Goal: Task Accomplishment & Management: Use online tool/utility

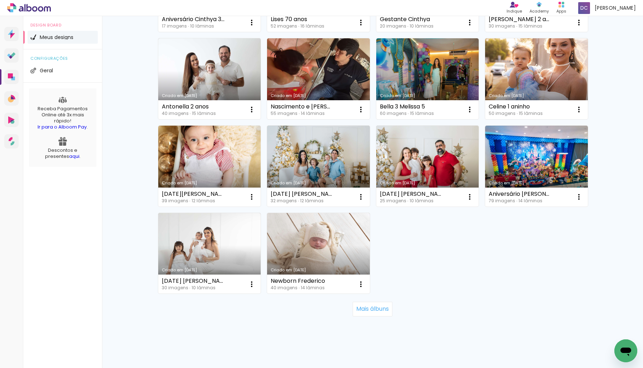
scroll to position [409, 0]
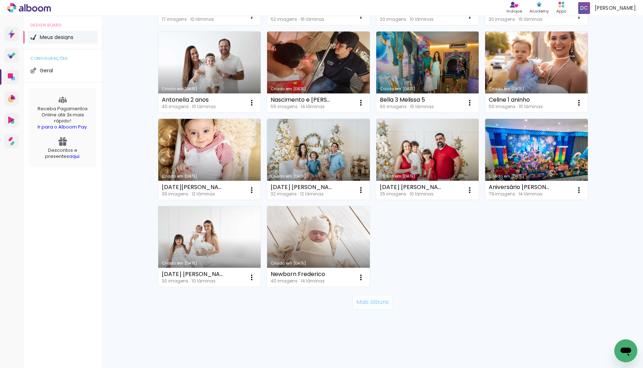
click at [0, 0] on slot "Mais álbuns" at bounding box center [0, 0] width 0 height 0
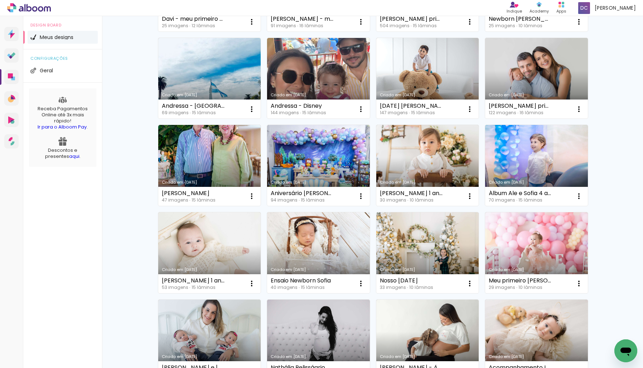
scroll to position [752, 0]
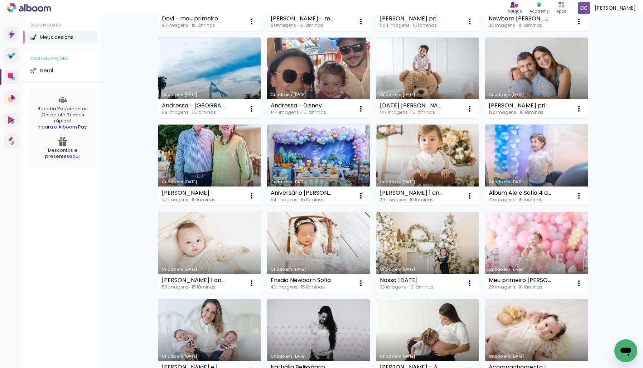
click at [425, 163] on link "Criado em [DATE]" at bounding box center [427, 165] width 103 height 81
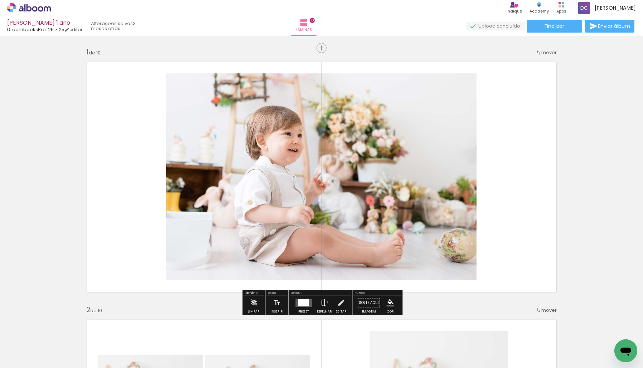
click at [33, 9] on icon at bounding box center [29, 7] width 44 height 9
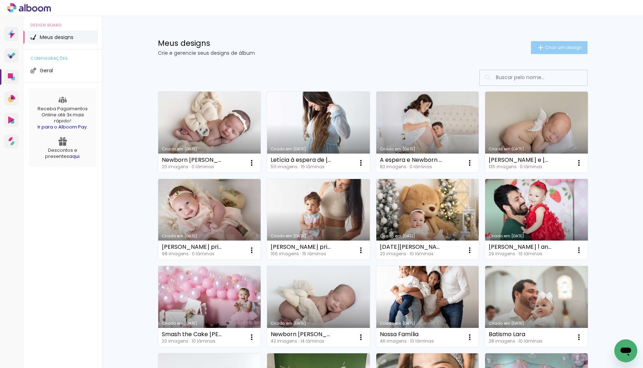
click at [549, 47] on span "Criar um design" at bounding box center [563, 47] width 37 height 5
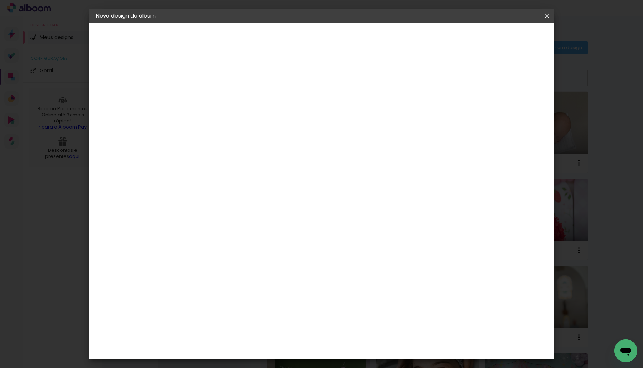
click at [213, 100] on input at bounding box center [213, 96] width 0 height 11
type input "Bernardo - Meu primeiro ano"
type paper-input "Bernardo - Meu primeiro ano"
click at [0, 0] on slot "Avançar" at bounding box center [0, 0] width 0 height 0
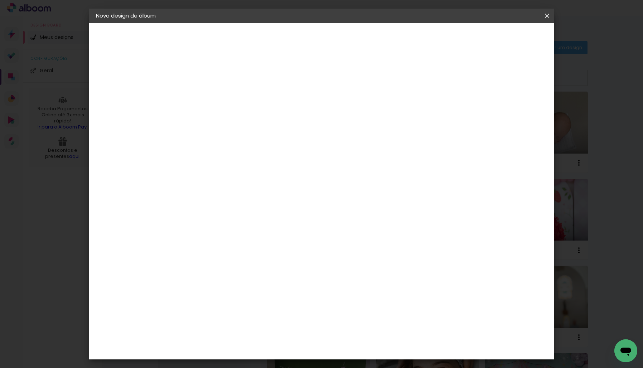
click at [252, 263] on div "DreambooksPro" at bounding box center [231, 266] width 47 height 6
click at [347, 42] on paper-button "Avançar" at bounding box center [329, 38] width 35 height 12
click at [252, 125] on paper-input-container "Linha" at bounding box center [232, 125] width 42 height 18
click at [359, 125] on paper-item "Álbum" at bounding box center [367, 119] width 143 height 14
type input "Álbum"
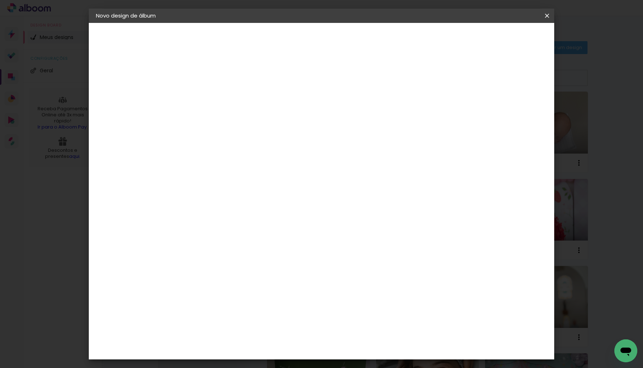
scroll to position [101, 0]
click at [261, 209] on span "20 × 20" at bounding box center [244, 216] width 33 height 15
click at [261, 224] on span "25 × 25" at bounding box center [244, 231] width 33 height 15
click at [0, 0] on slot "Avançar" at bounding box center [0, 0] width 0 height 0
click at [508, 39] on span "Iniciar design" at bounding box center [491, 37] width 33 height 5
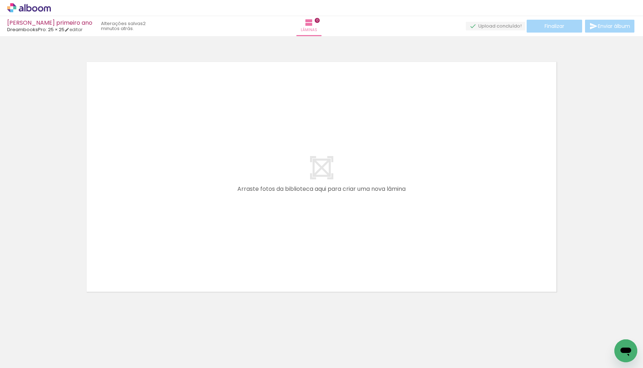
click at [45, 11] on icon at bounding box center [29, 7] width 44 height 9
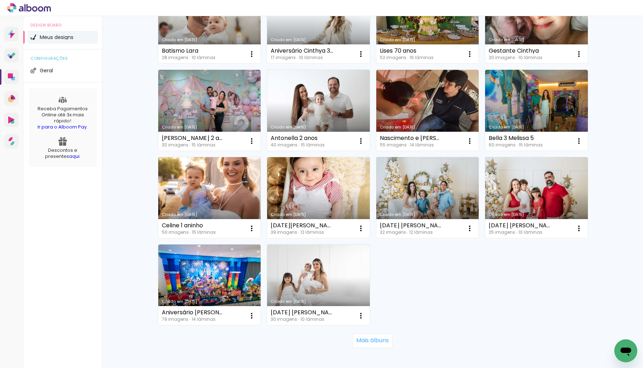
scroll to position [409, 0]
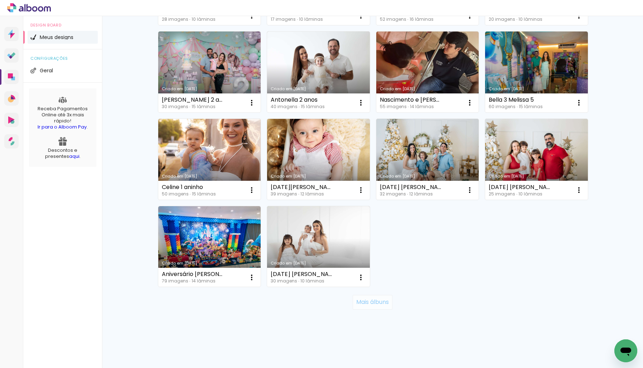
click at [0, 0] on slot "Mais álbuns" at bounding box center [0, 0] width 0 height 0
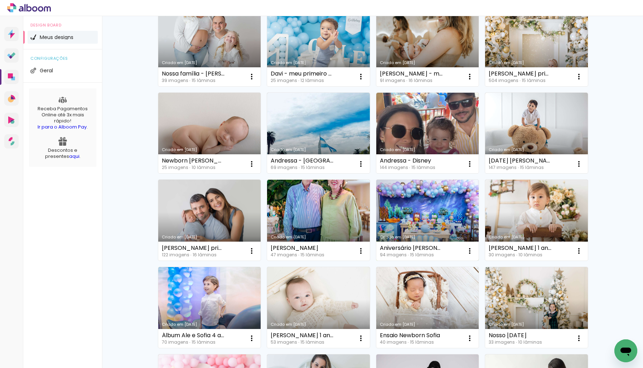
scroll to position [697, 0]
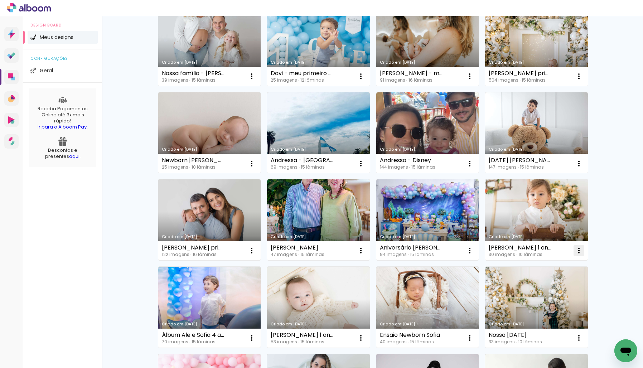
click at [577, 256] on paper-icon-button at bounding box center [579, 250] width 14 height 14
click at [551, 306] on paper-listbox "Abrir Fazer uma cópia Excluir" at bounding box center [550, 282] width 75 height 49
click at [550, 301] on paper-item "Excluir" at bounding box center [550, 298] width 71 height 14
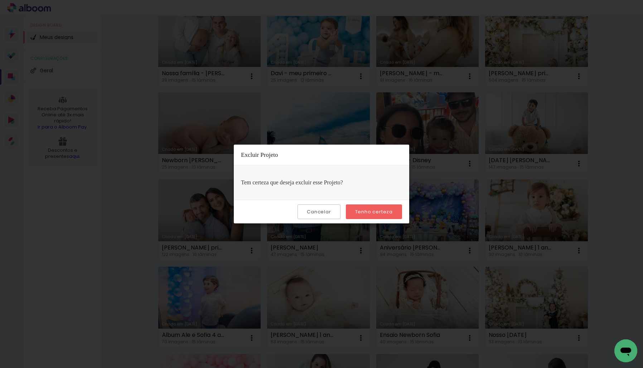
click at [0, 0] on slot "Tenho certeza" at bounding box center [0, 0] width 0 height 0
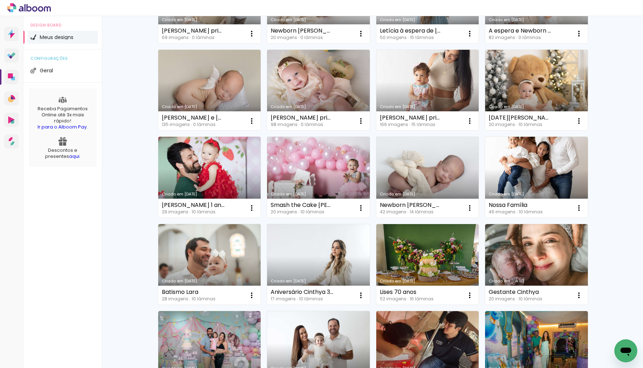
scroll to position [0, 0]
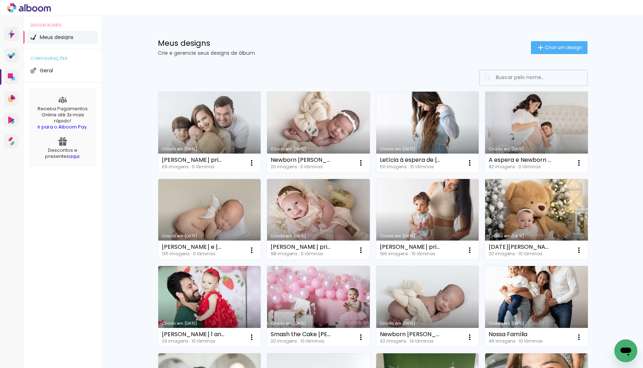
click at [531, 216] on link "Criado em [DATE]" at bounding box center [536, 219] width 103 height 81
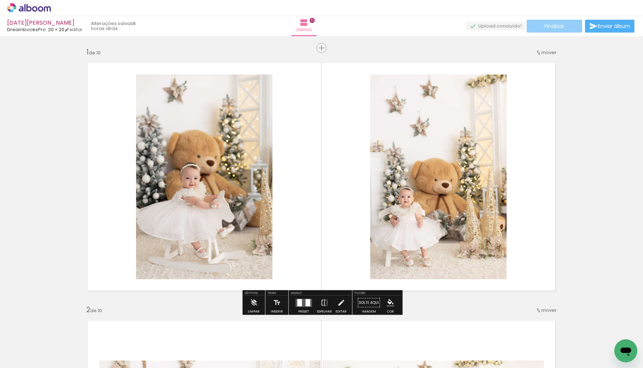
click at [550, 27] on span "Finalizar" at bounding box center [555, 26] width 20 height 5
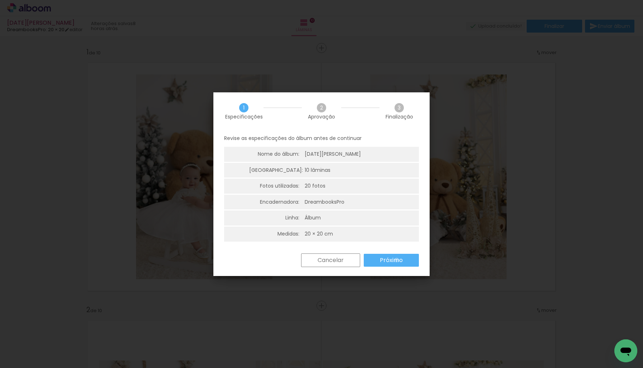
click at [0, 0] on slot "Próximo" at bounding box center [0, 0] width 0 height 0
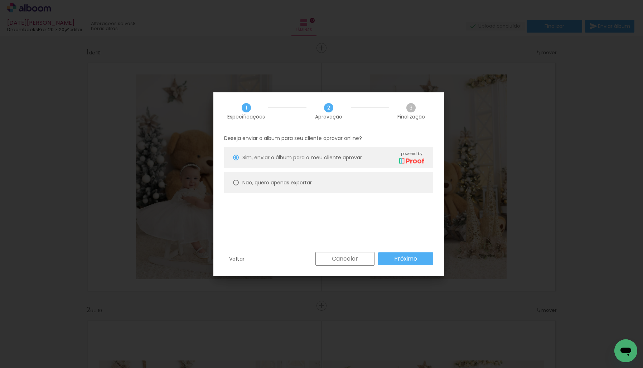
click at [0, 0] on slot "Não, quero apenas exportar" at bounding box center [0, 0] width 0 height 0
type paper-radio-button "on"
click at [425, 258] on paper-button "Próximo" at bounding box center [405, 258] width 55 height 13
type input "Alta, 300 DPI"
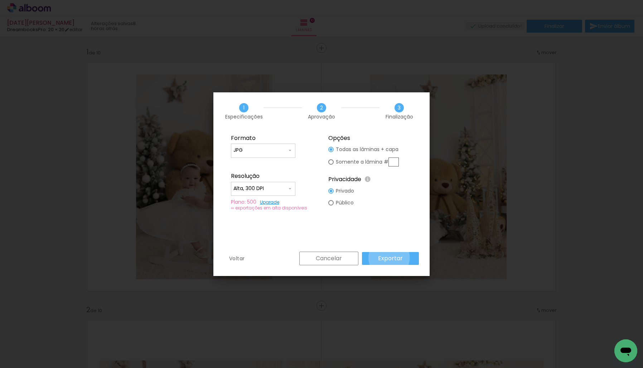
click at [0, 0] on slot "Exportar" at bounding box center [0, 0] width 0 height 0
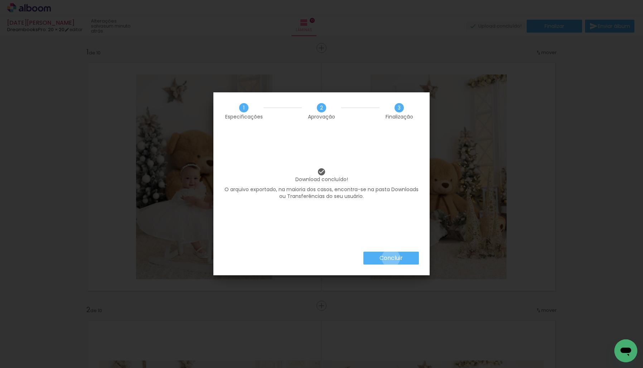
click at [0, 0] on slot "Concluir" at bounding box center [0, 0] width 0 height 0
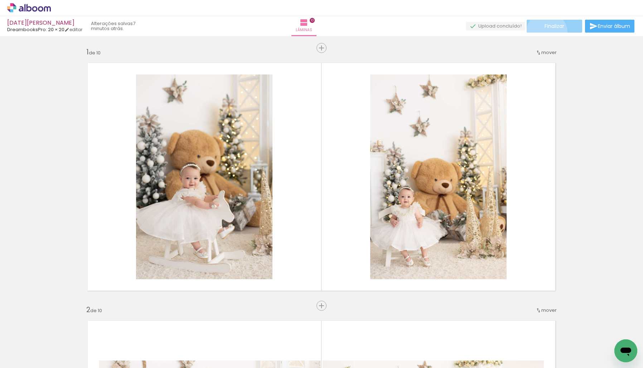
click at [544, 32] on paper-button "Finalizar" at bounding box center [554, 26] width 55 height 13
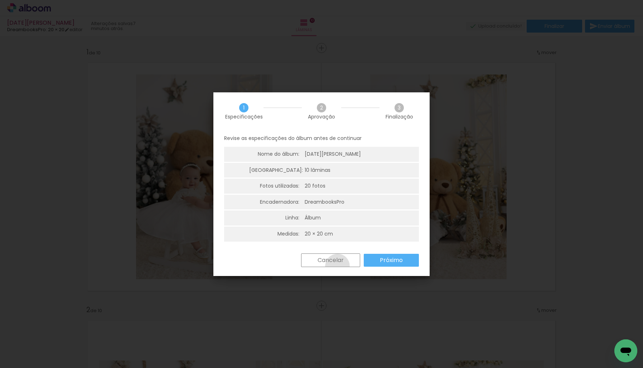
click at [337, 266] on paper-button "Cancelar" at bounding box center [330, 260] width 59 height 14
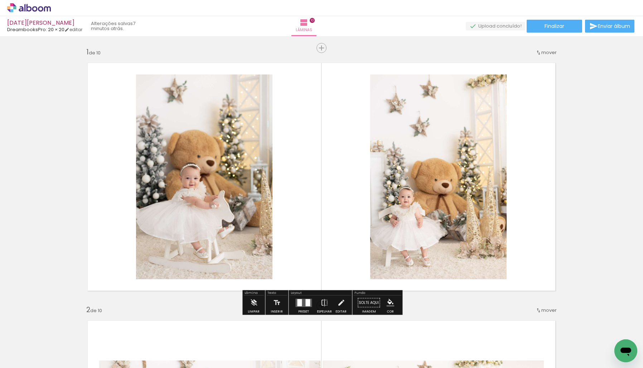
click at [47, 10] on icon at bounding box center [29, 7] width 44 height 9
